Goal: Transaction & Acquisition: Purchase product/service

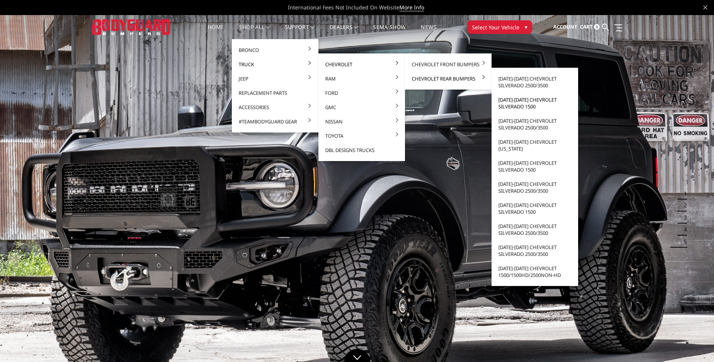
click at [517, 103] on link "[DATE]-[DATE] Chevrolet Silverado 1500" at bounding box center [535, 103] width 81 height 21
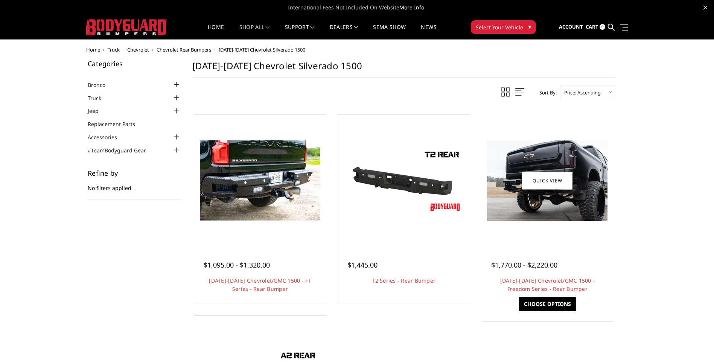
click at [554, 205] on img at bounding box center [547, 180] width 121 height 81
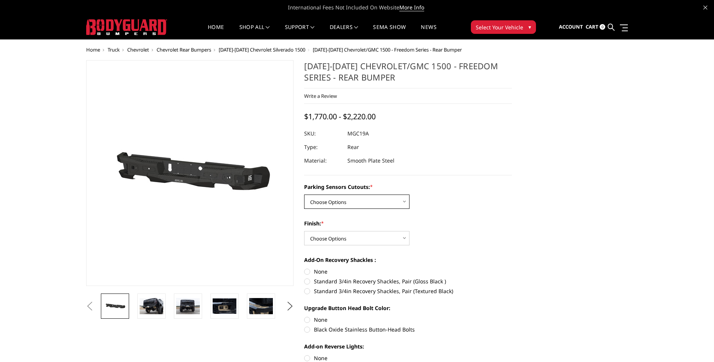
click at [339, 200] on select "Choose Options Yes - I have parking sensors No - I do NOT have parking sensors" at bounding box center [356, 202] width 105 height 14
select select "1664"
click at [304, 195] on select "Choose Options Yes - I have parking sensors No - I do NOT have parking sensors" at bounding box center [356, 202] width 105 height 14
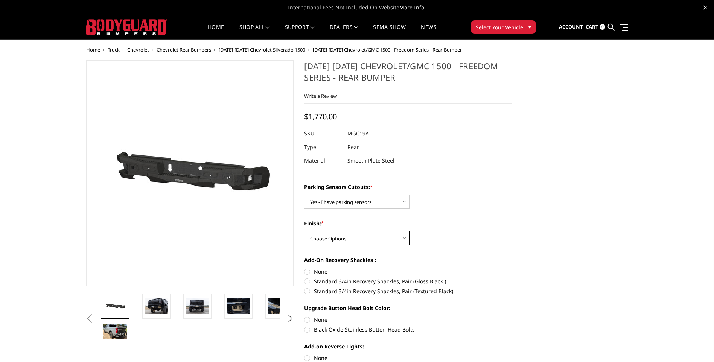
click at [340, 236] on select "Choose Options Bare Metal Texture Black Powder Coat" at bounding box center [356, 238] width 105 height 14
select select "1611"
click at [304, 231] on select "Choose Options Bare Metal Texture Black Powder Coat" at bounding box center [356, 238] width 105 height 14
click at [310, 273] on label "None" at bounding box center [408, 272] width 208 height 8
click at [305, 268] on input "None" at bounding box center [304, 268] width 0 height 0
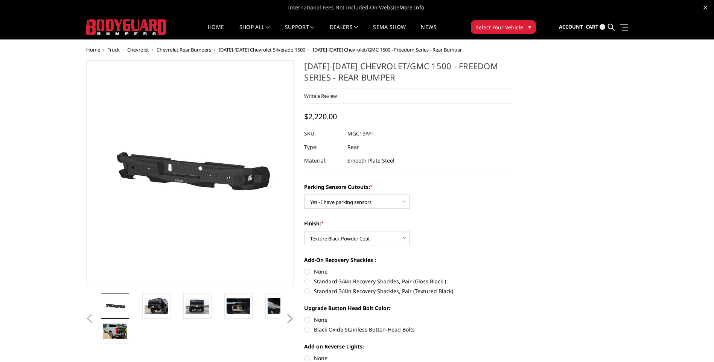
radio input "true"
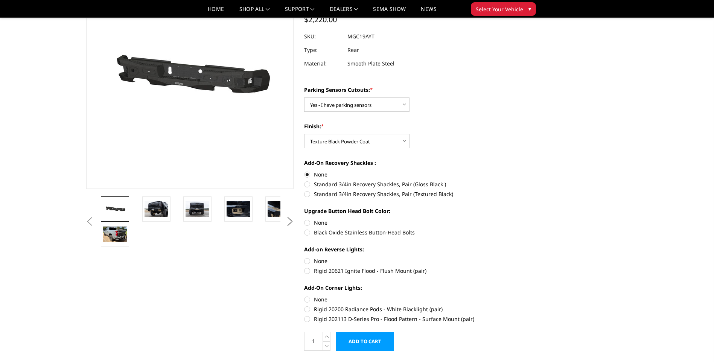
scroll to position [75, 0]
click at [308, 221] on label "None" at bounding box center [408, 222] width 208 height 8
click at [305, 219] on input "None" at bounding box center [304, 218] width 0 height 0
radio input "true"
click at [308, 261] on label "None" at bounding box center [408, 261] width 208 height 8
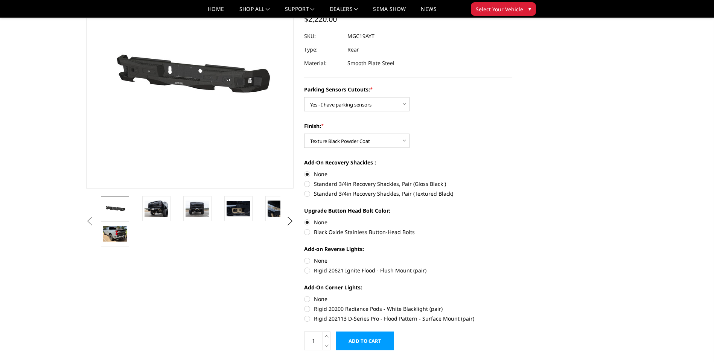
click at [305, 257] on input "None" at bounding box center [304, 257] width 0 height 0
radio input "true"
click at [308, 299] on label "None" at bounding box center [408, 299] width 208 height 8
click at [305, 296] on input "None" at bounding box center [304, 295] width 0 height 0
radio input "true"
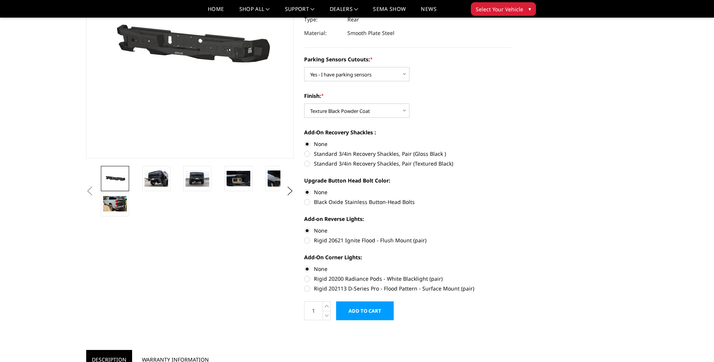
scroll to position [151, 0]
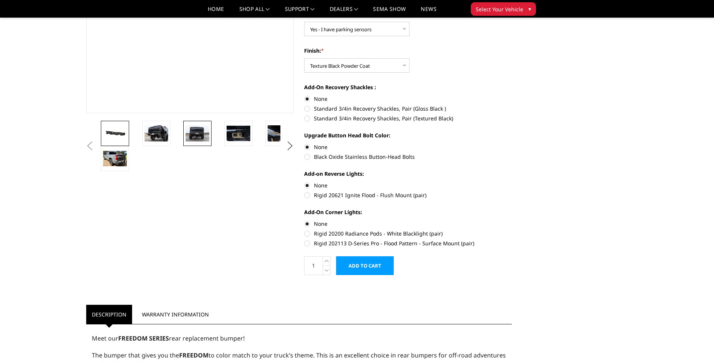
click at [196, 133] on img at bounding box center [198, 133] width 24 height 16
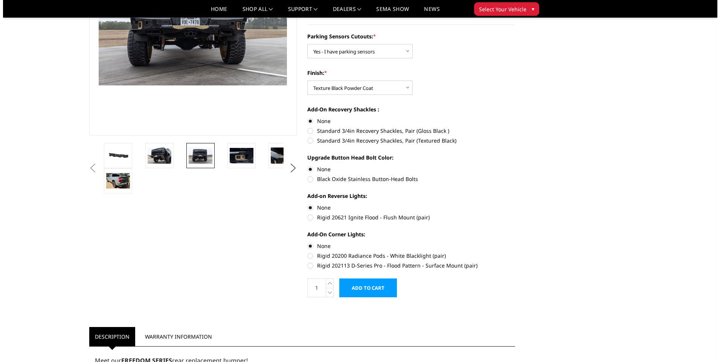
scroll to position [133, 0]
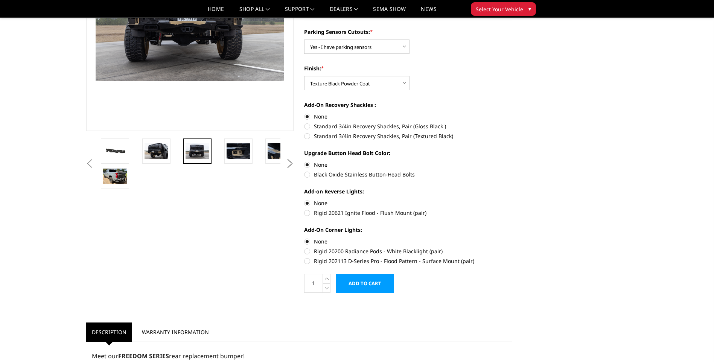
click at [362, 283] on input "Add to Cart" at bounding box center [365, 283] width 58 height 19
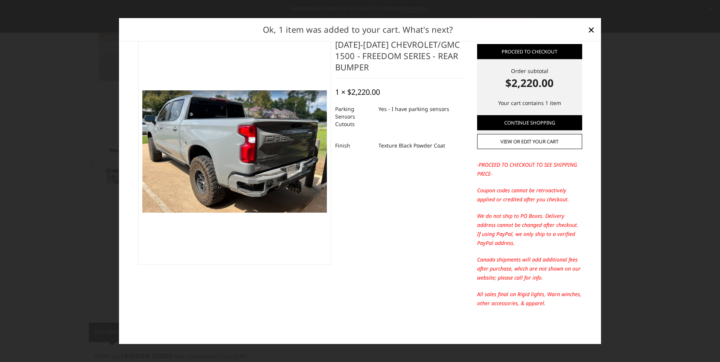
scroll to position [0, 0]
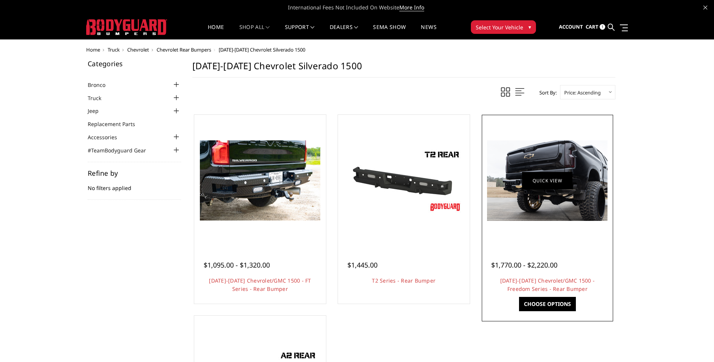
click at [526, 185] on link "Quick view" at bounding box center [547, 181] width 50 height 18
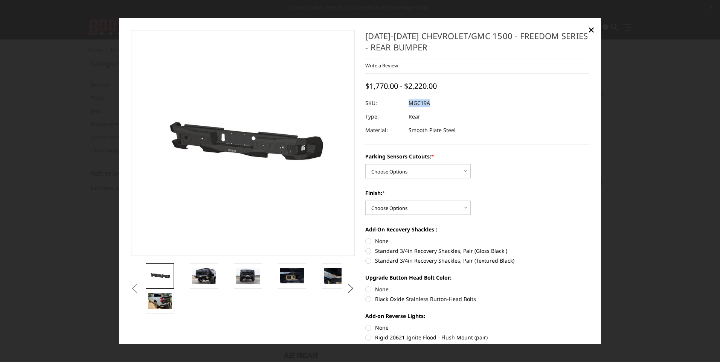
drag, startPoint x: 433, startPoint y: 104, endPoint x: 407, endPoint y: 102, distance: 26.1
click at [407, 102] on dl "SKU: MGC19A UPC: Type: Rear Material: Smooth Plate Steel" at bounding box center [477, 117] width 224 height 41
copy dl "MGC19A UPC:"
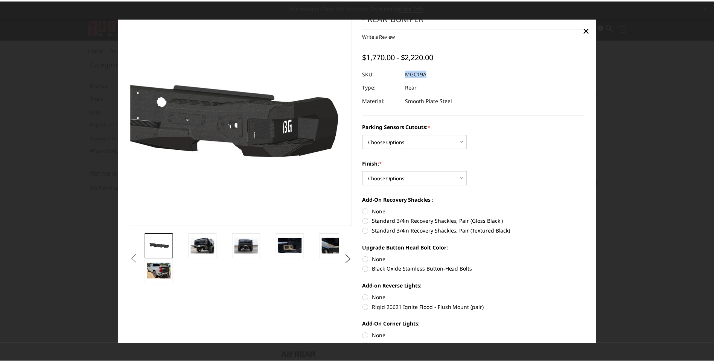
scroll to position [75, 0]
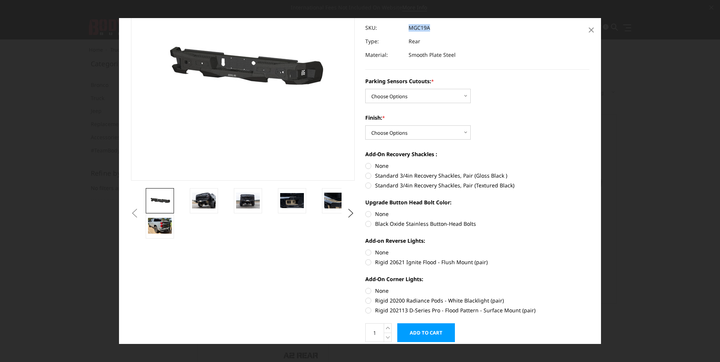
click at [591, 31] on span "×" at bounding box center [591, 29] width 7 height 16
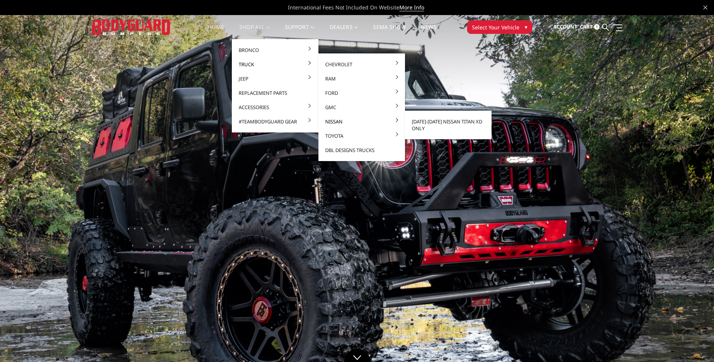
click at [333, 121] on link "Nissan" at bounding box center [362, 121] width 81 height 14
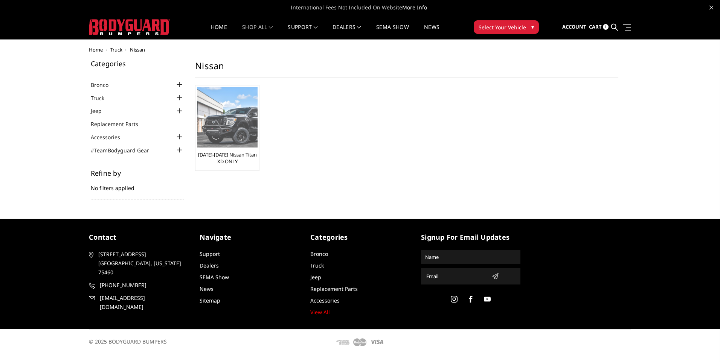
click at [234, 117] on img at bounding box center [227, 117] width 60 height 60
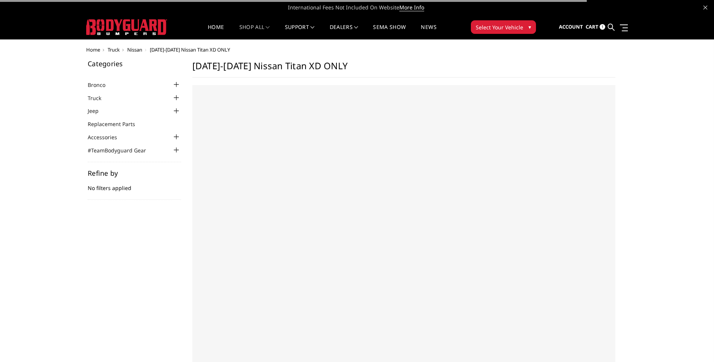
select select "US"
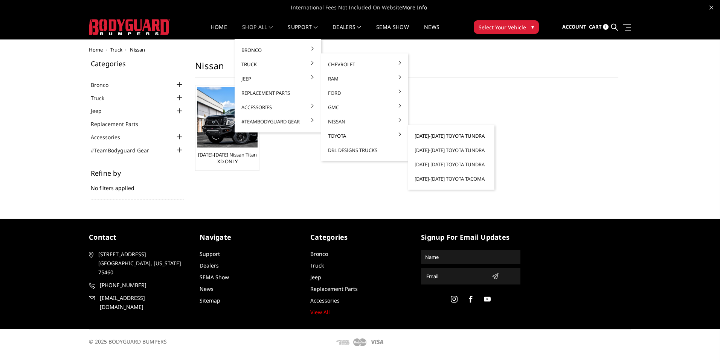
click at [441, 136] on link "[DATE]-[DATE] Toyota Tundra" at bounding box center [451, 136] width 81 height 14
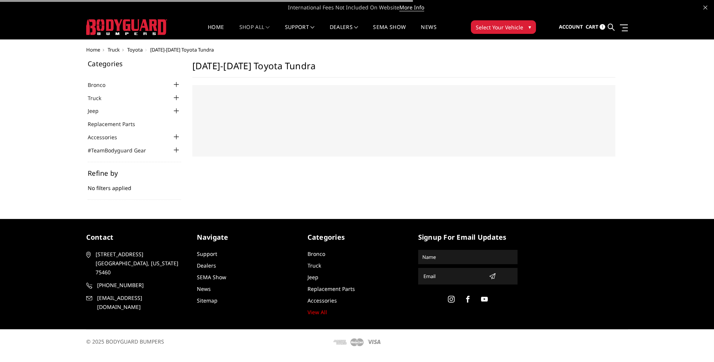
select select "US"
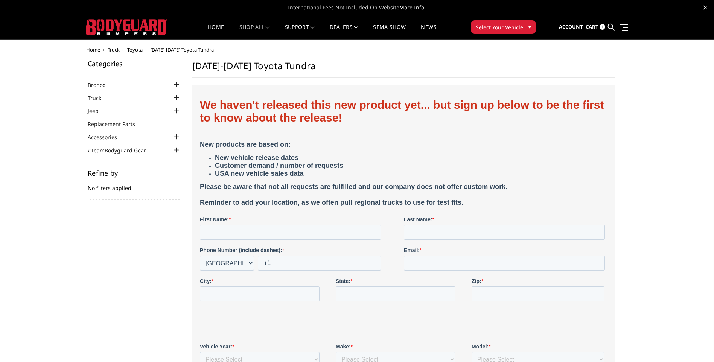
click at [115, 50] on span "Truck" at bounding box center [114, 49] width 12 height 7
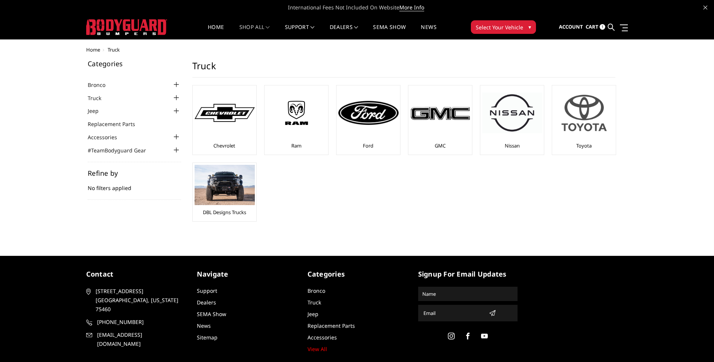
click at [584, 114] on img at bounding box center [584, 112] width 60 height 51
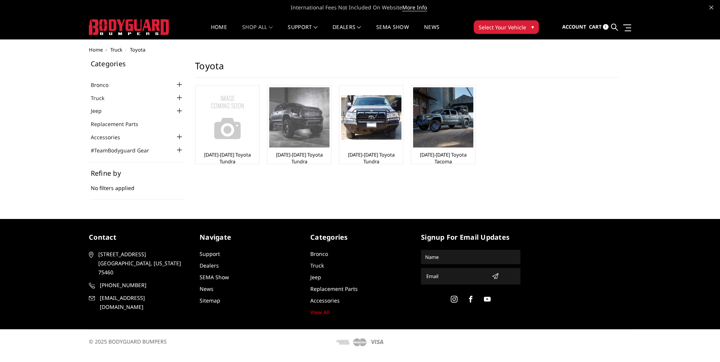
click at [298, 126] on img at bounding box center [299, 117] width 60 height 60
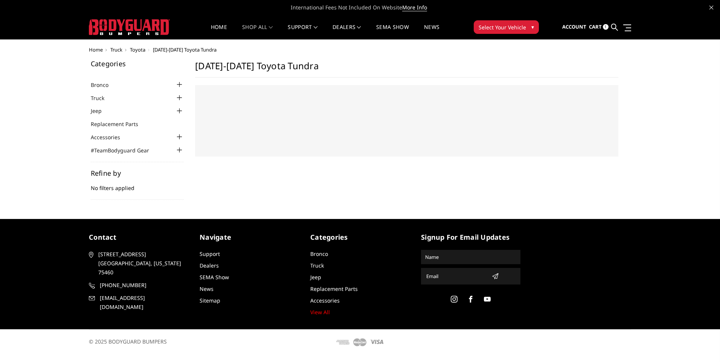
select select "US"
